Goal: Task Accomplishment & Management: Use online tool/utility

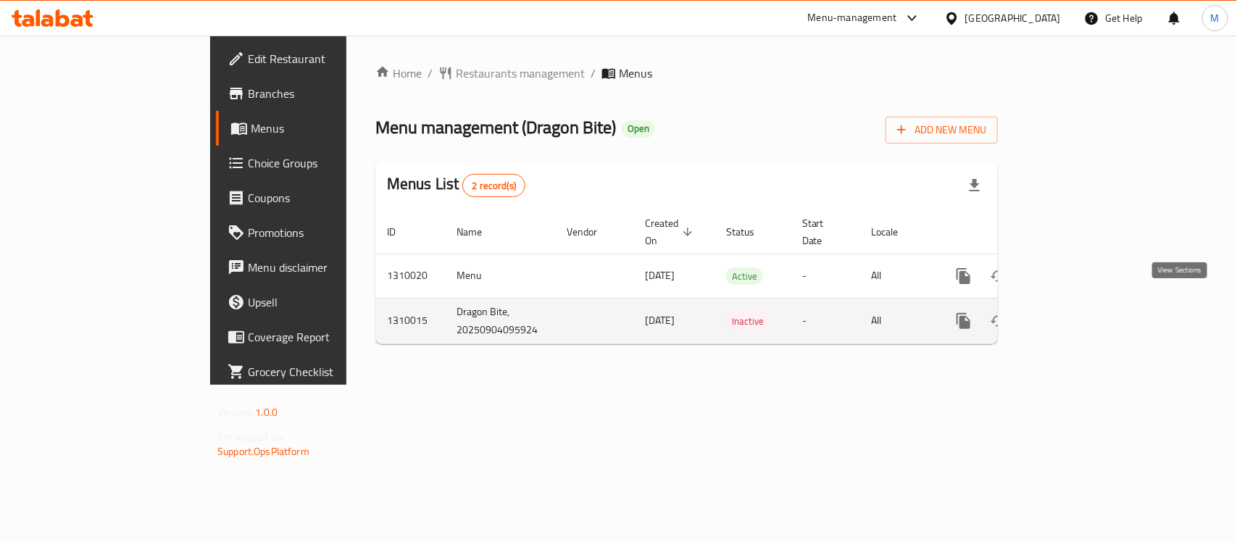
click at [1077, 312] on icon "enhanced table" at bounding box center [1067, 320] width 17 height 17
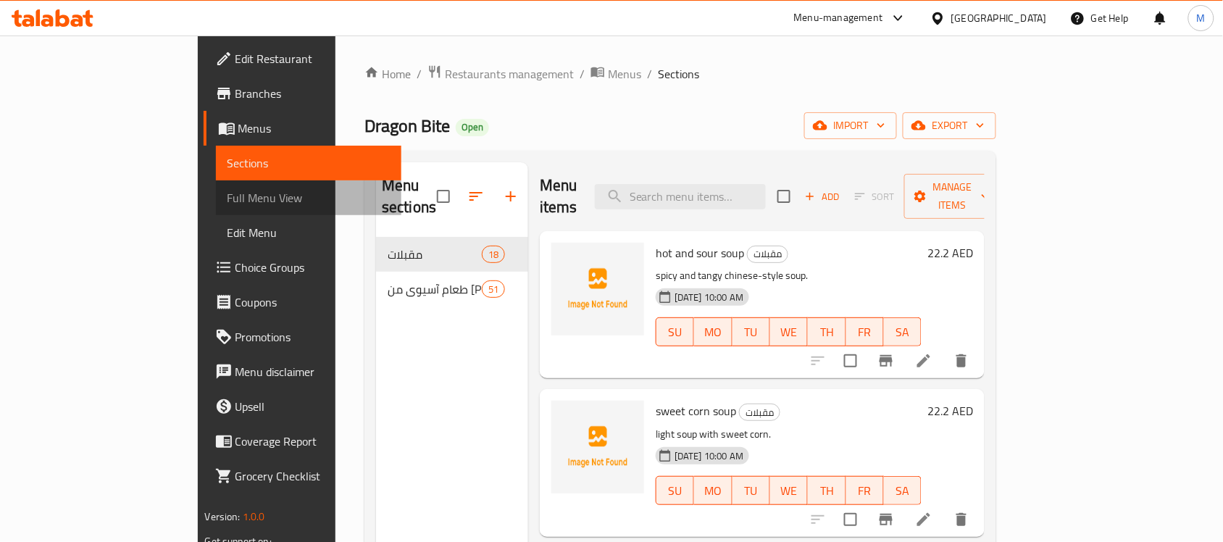
click at [228, 193] on span "Full Menu View" at bounding box center [309, 197] width 163 height 17
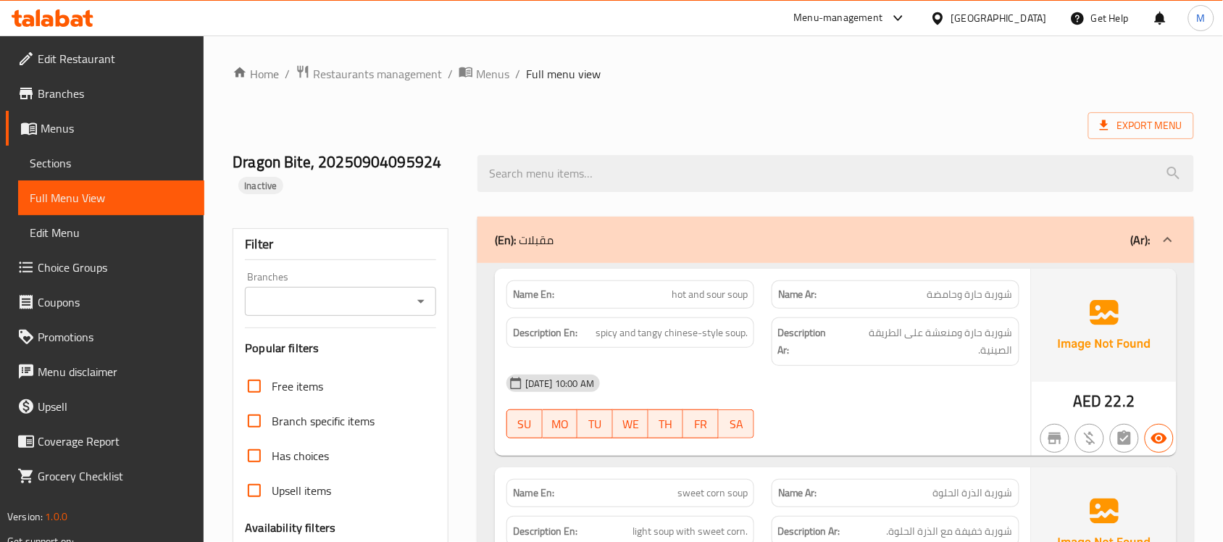
click at [436, 186] on h2 "Dragon Bite, 20250904095924 Inactive" at bounding box center [347, 172] width 228 height 43
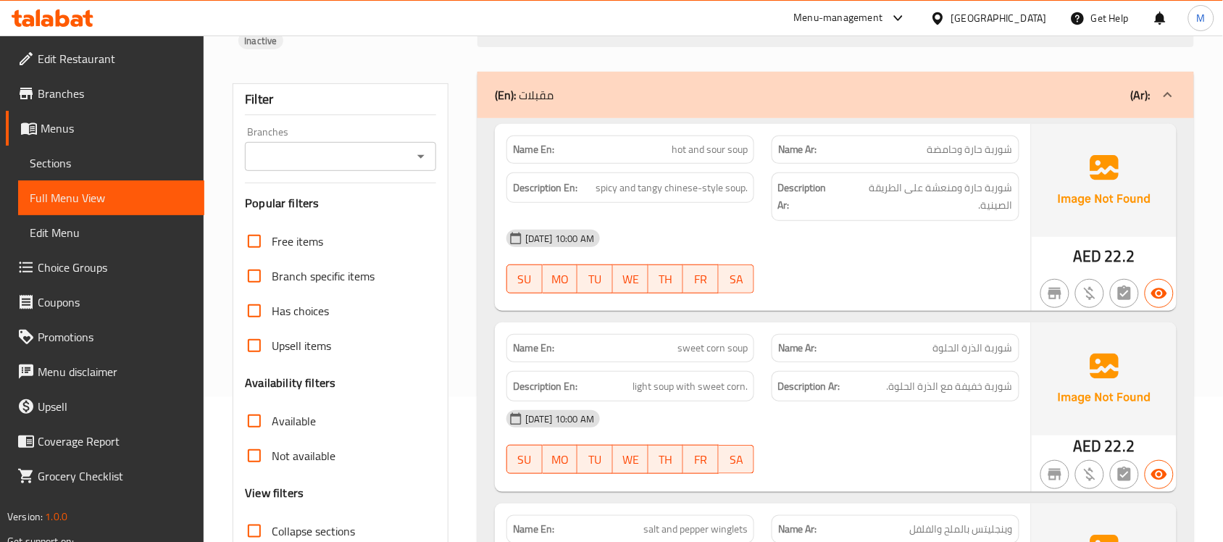
scroll to position [181, 0]
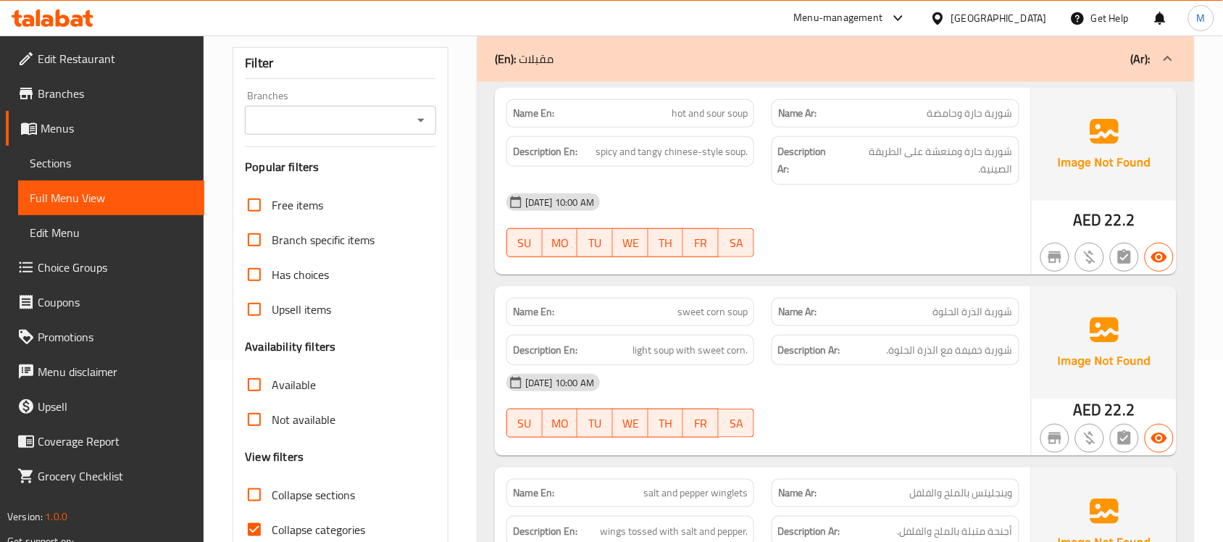
click at [326, 522] on span "Collapse categories" at bounding box center [318, 529] width 93 height 17
click at [272, 522] on input "Collapse categories" at bounding box center [254, 529] width 35 height 35
checkbox input "false"
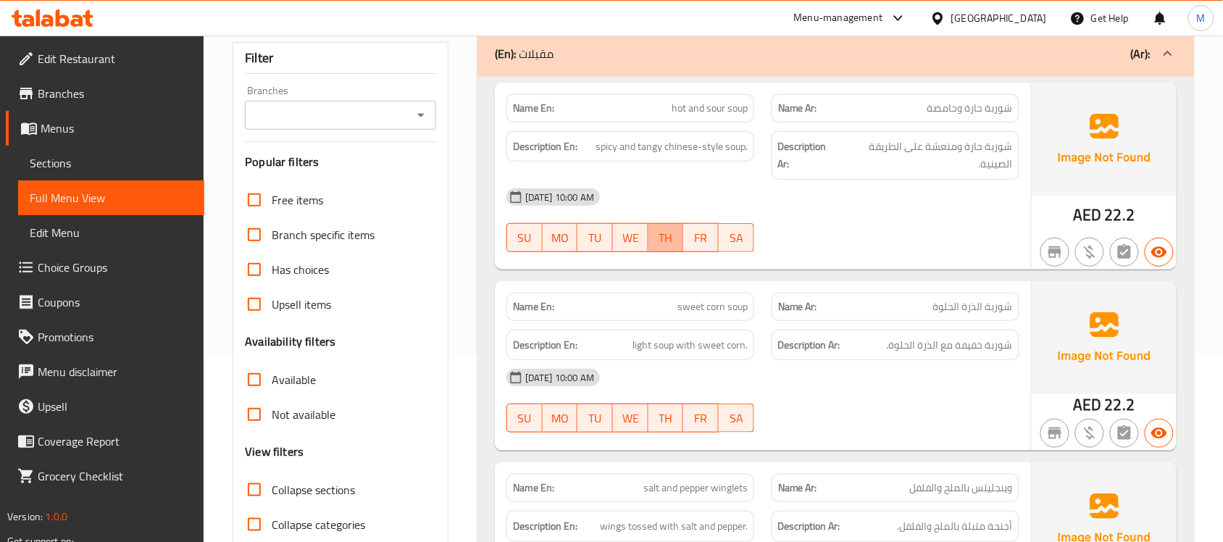
click at [679, 223] on button "TH" at bounding box center [667, 237] width 36 height 29
click at [786, 167] on strong "Description Ar:" at bounding box center [807, 156] width 59 height 36
click at [101, 143] on link "Menus" at bounding box center [105, 128] width 199 height 35
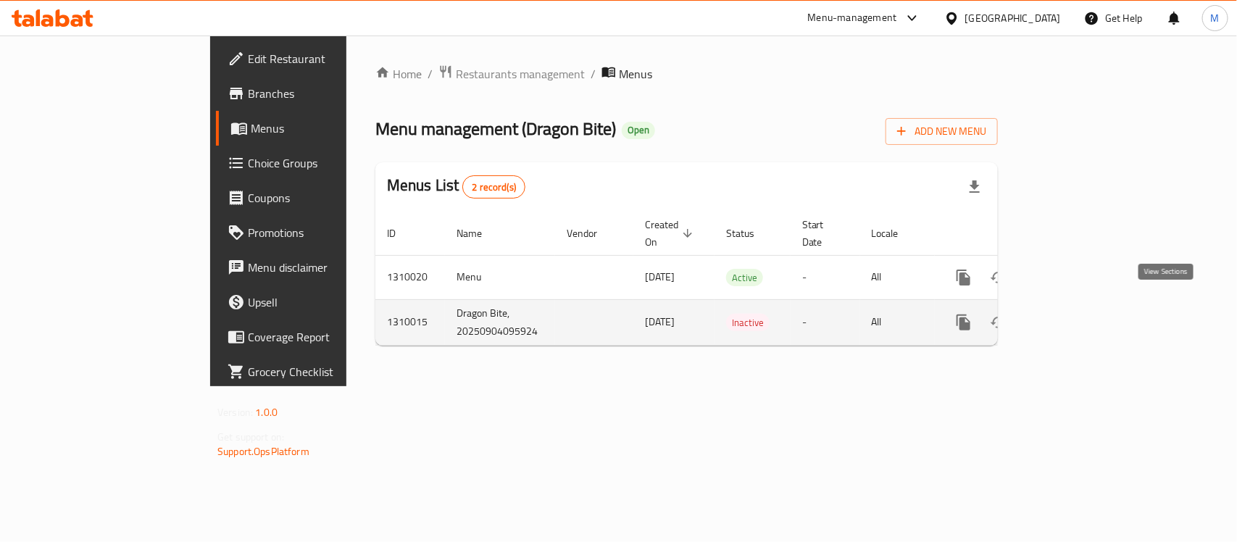
click at [1085, 305] on link "enhanced table" at bounding box center [1068, 322] width 35 height 35
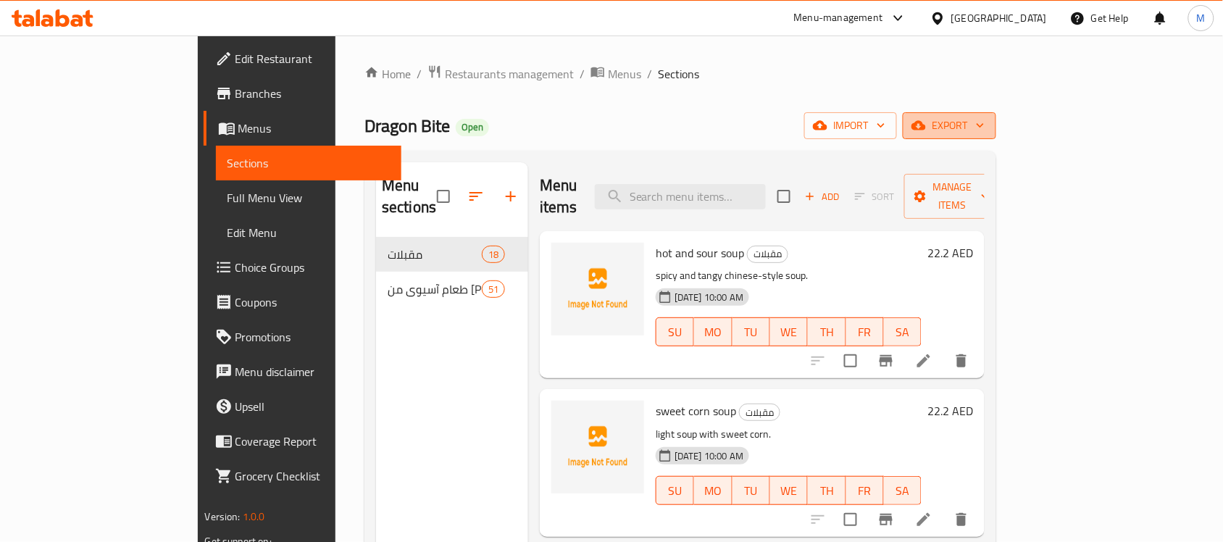
click at [985, 121] on span "export" at bounding box center [949, 126] width 70 height 18
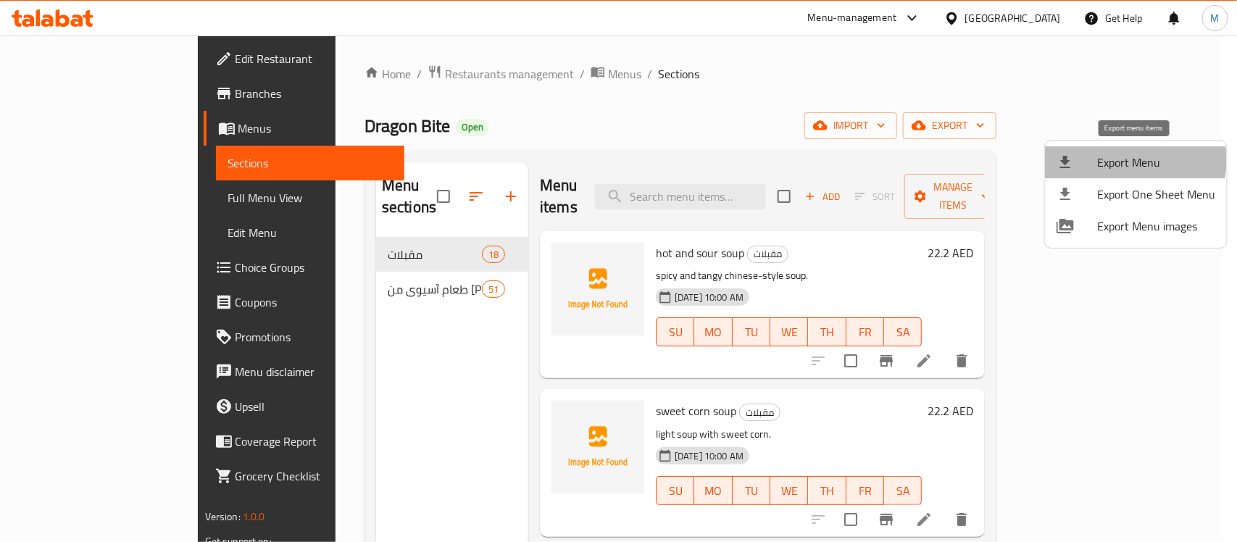
click at [1120, 159] on span "Export Menu" at bounding box center [1156, 162] width 118 height 17
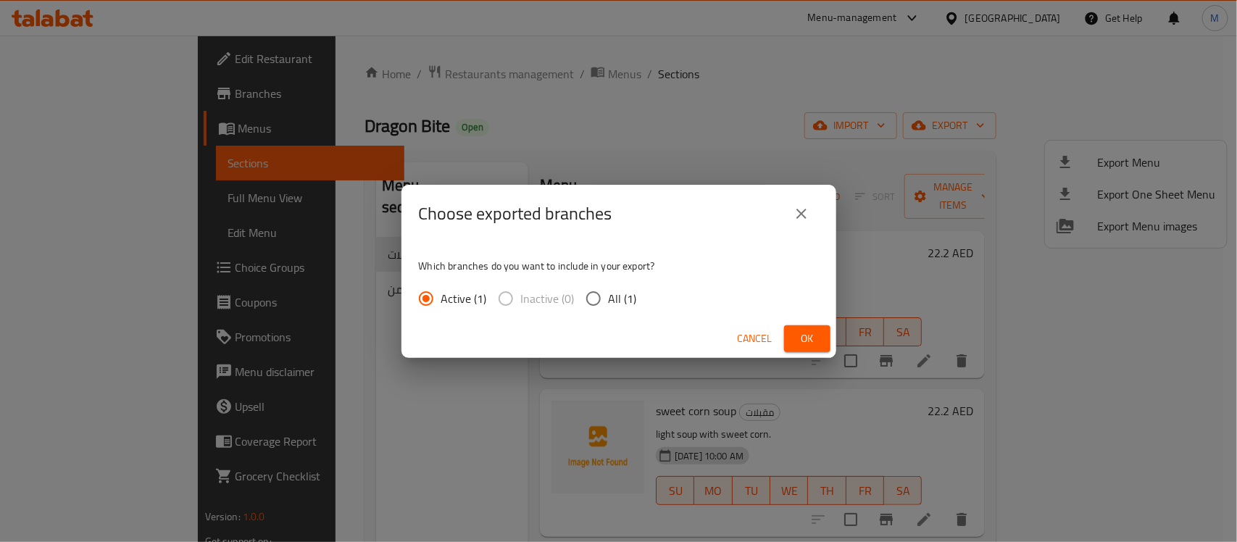
drag, startPoint x: 600, startPoint y: 291, endPoint x: 812, endPoint y: 338, distance: 216.6
click at [812, 338] on div "Choose exported branches Which branches do you want to include in your export? …" at bounding box center [618, 271] width 435 height 173
click at [598, 291] on input "All (1)" at bounding box center [593, 298] width 30 height 30
radio input "true"
click at [808, 338] on span "Ok" at bounding box center [807, 339] width 23 height 18
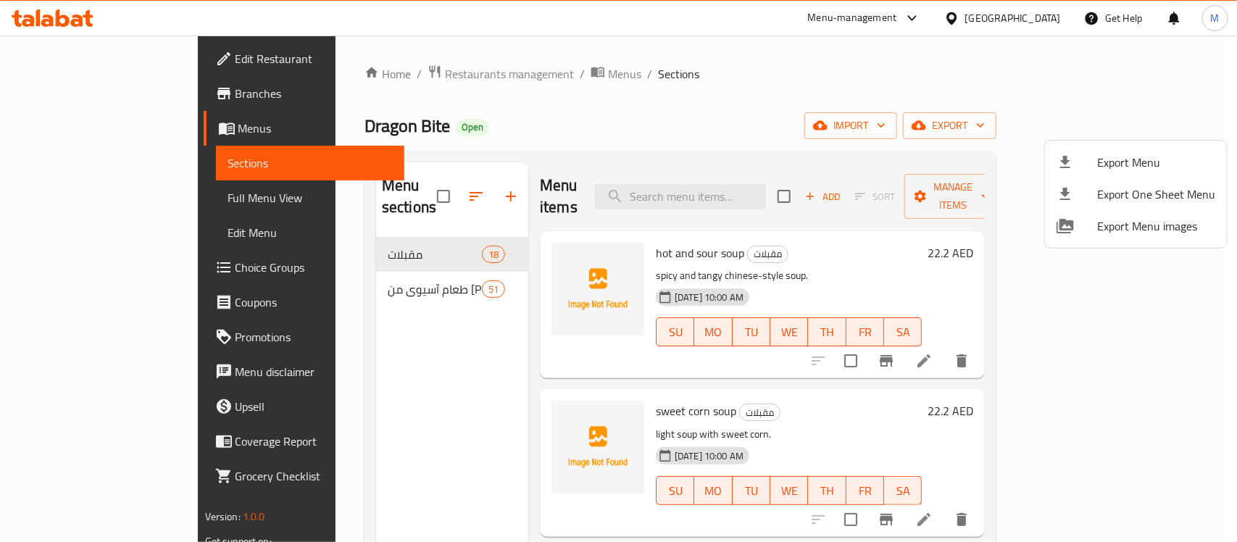
click at [109, 204] on div at bounding box center [618, 271] width 1237 height 542
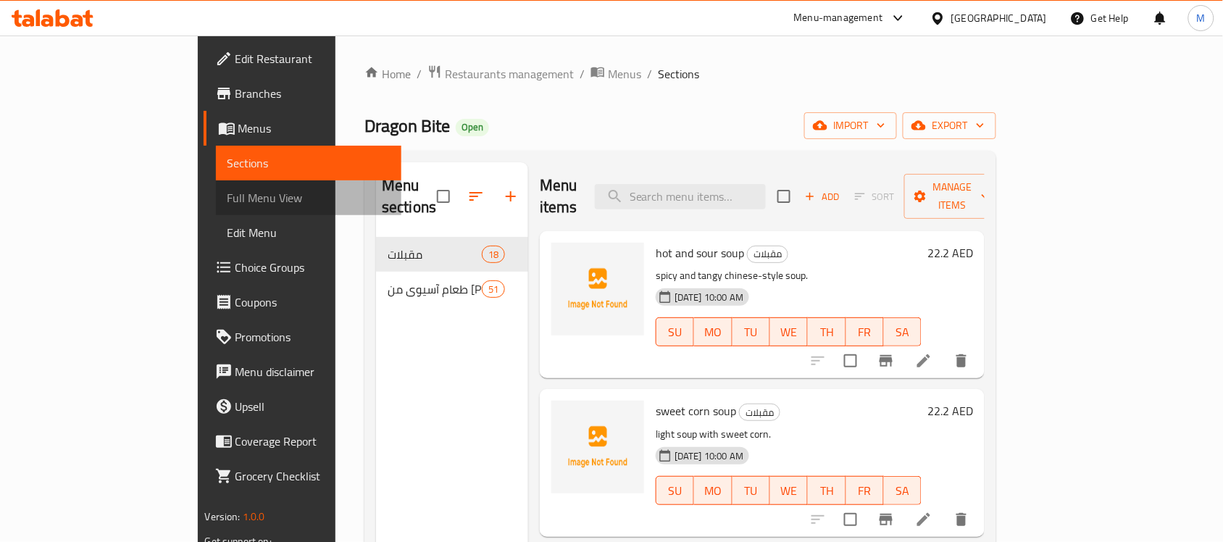
click at [228, 198] on span "Full Menu View" at bounding box center [309, 197] width 163 height 17
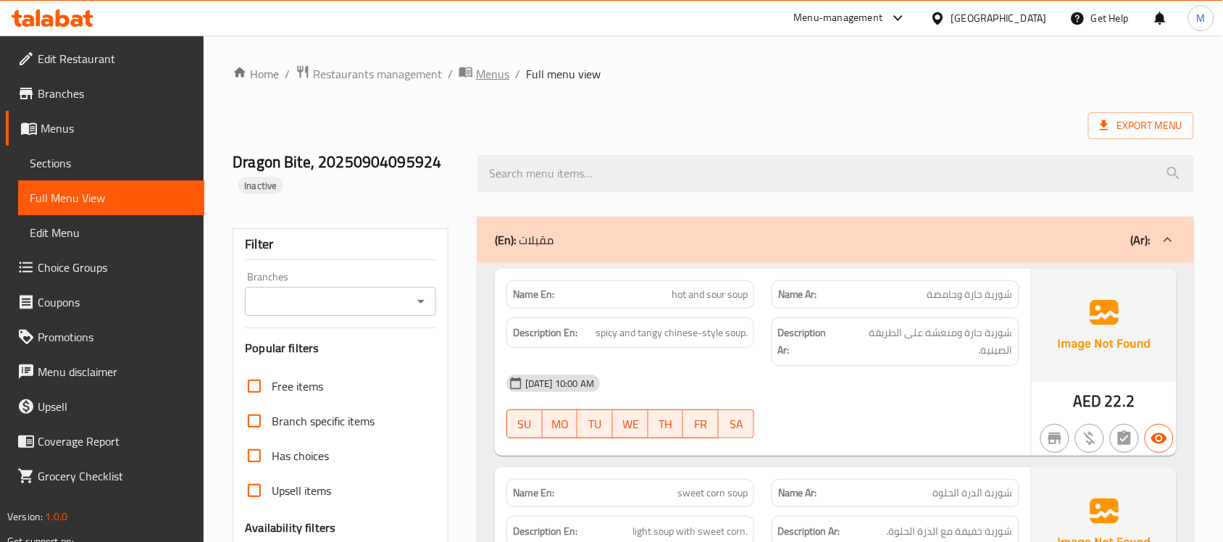
click at [484, 78] on span "Menus" at bounding box center [492, 73] width 33 height 17
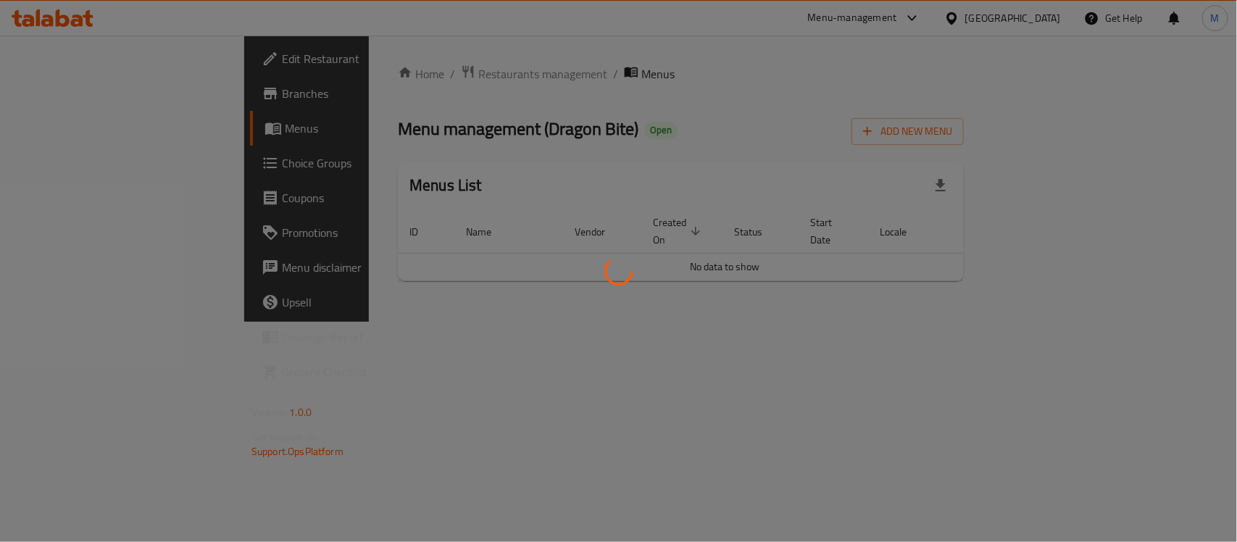
click at [78, 95] on div at bounding box center [618, 271] width 1237 height 542
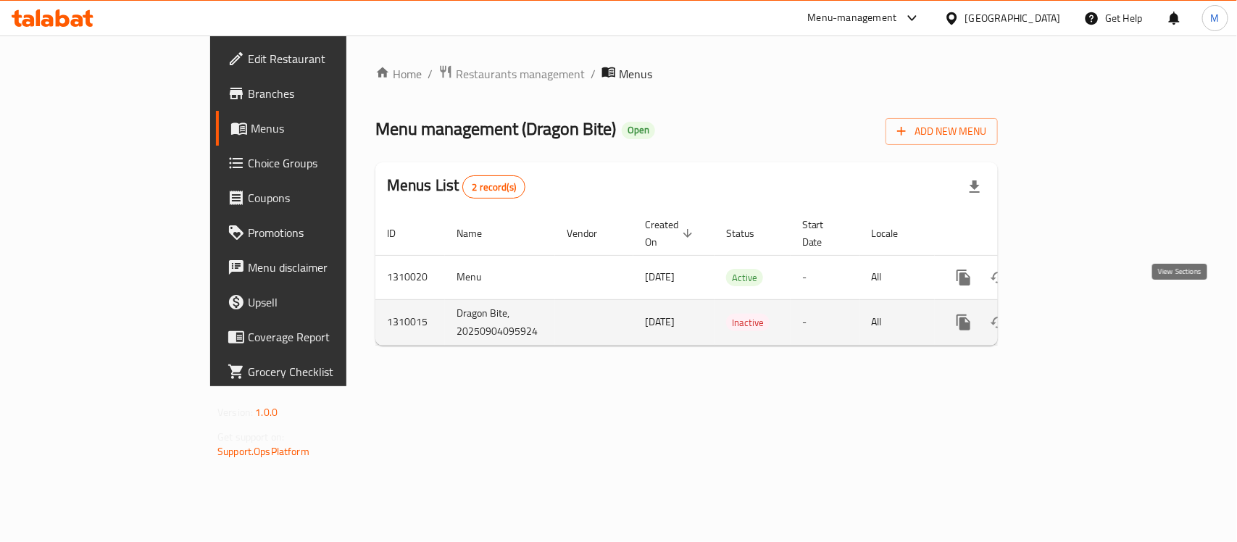
click at [1075, 316] on icon "enhanced table" at bounding box center [1068, 322] width 13 height 13
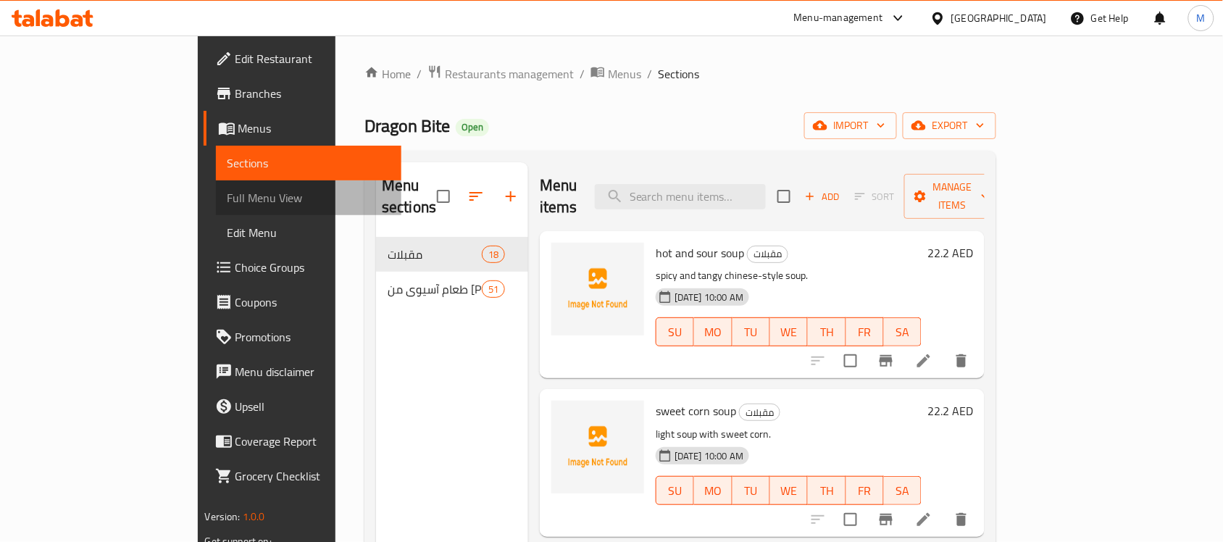
click at [216, 183] on link "Full Menu View" at bounding box center [309, 197] width 186 height 35
